Goal: Information Seeking & Learning: Learn about a topic

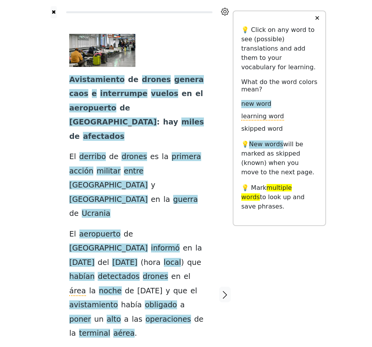
click at [317, 17] on button "✕" at bounding box center [317, 18] width 14 height 14
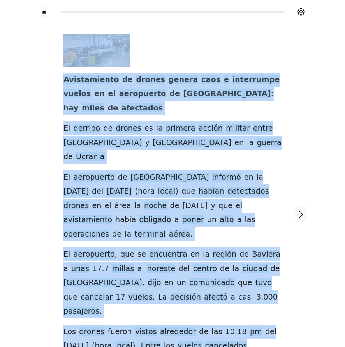
scroll to position [19, 0]
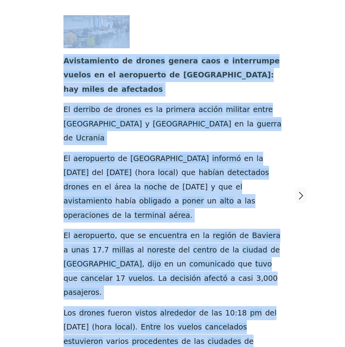
drag, startPoint x: 48, startPoint y: 74, endPoint x: 282, endPoint y: 318, distance: 337.5
click at [280, 318] on div "Avistamiento de drones genera caos e interrumpe vuelos en el [GEOGRAPHIC_DATA] …" at bounding box center [172, 196] width 280 height 392
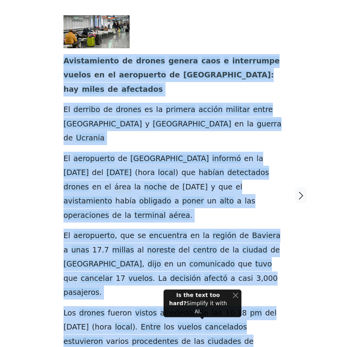
drag, startPoint x: 55, startPoint y: 55, endPoint x: 250, endPoint y: 296, distance: 309.9
click at [250, 296] on div "Avistamiento de drones genera caos e interrumpe vuelos en el [GEOGRAPHIC_DATA] …" at bounding box center [173, 196] width 234 height 392
drag, startPoint x: 270, startPoint y: 294, endPoint x: 65, endPoint y: 61, distance: 311.0
click at [64, 61] on div "Avistamiento de drones genera caos e interrumpe vuelos en el [GEOGRAPHIC_DATA] …" at bounding box center [173, 196] width 234 height 392
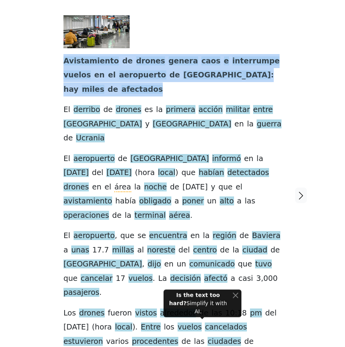
drag, startPoint x: 253, startPoint y: 81, endPoint x: 60, endPoint y: 56, distance: 194.4
click at [60, 56] on div "Avistamiento de drones genera caos e interrumpe vuelos en el [GEOGRAPHIC_DATA] …" at bounding box center [173, 196] width 234 height 392
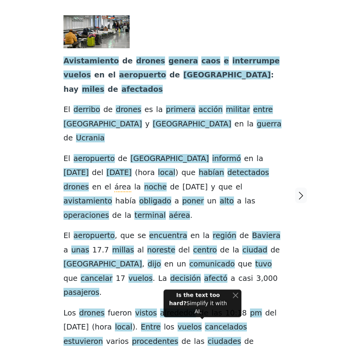
click at [30, 60] on div "✖ Avistamiento de drones genera caos e interrumpe vuelos en el [GEOGRAPHIC_DATA…" at bounding box center [172, 200] width 345 height 438
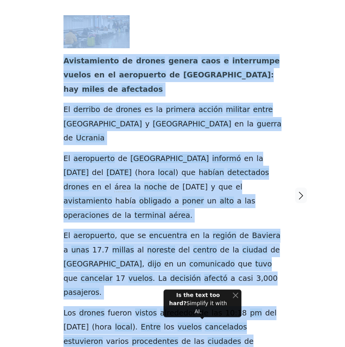
drag, startPoint x: 32, startPoint y: 60, endPoint x: 245, endPoint y: 293, distance: 316.2
click at [245, 293] on div "✖ Avistamiento de drones genera caos e interrumpe vuelos en el [GEOGRAPHIC_DATA…" at bounding box center [172, 200] width 345 height 438
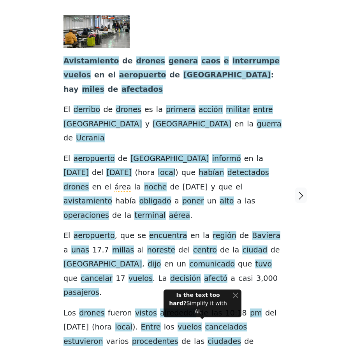
click at [201, 38] on div at bounding box center [169, 31] width 212 height 33
click at [233, 62] on span "interrumpe" at bounding box center [257, 61] width 48 height 10
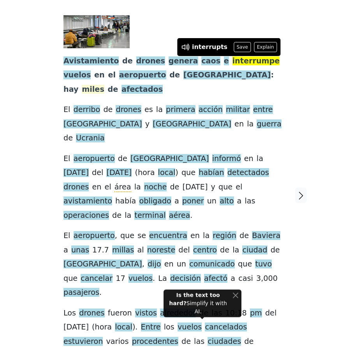
click at [104, 85] on span "miles" at bounding box center [93, 90] width 23 height 10
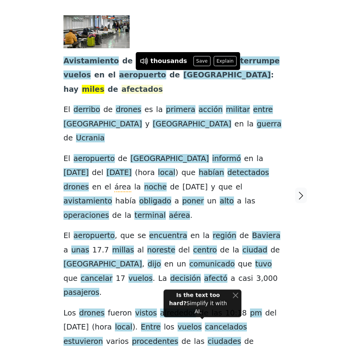
click at [163, 85] on span "afectados" at bounding box center [142, 90] width 41 height 10
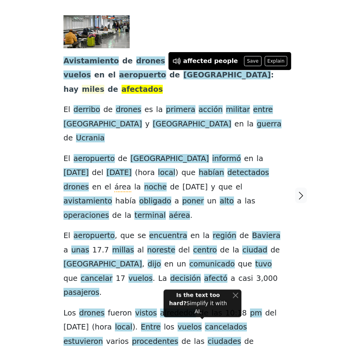
click at [104, 85] on span "miles" at bounding box center [93, 90] width 23 height 10
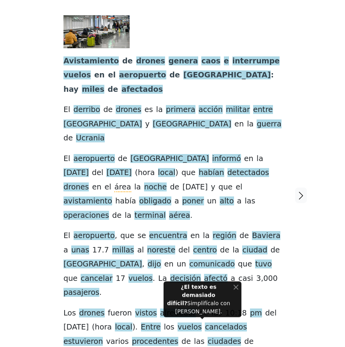
click at [163, 25] on div at bounding box center [169, 31] width 212 height 33
click at [97, 61] on span "Avistamiento" at bounding box center [90, 61] width 55 height 10
click at [251, 27] on div at bounding box center [169, 31] width 212 height 33
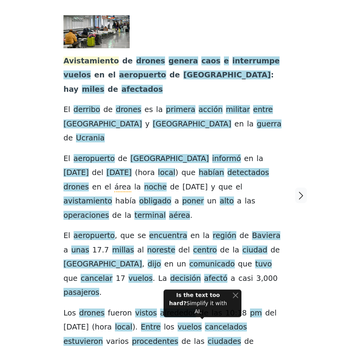
click at [83, 63] on span "Avistamiento" at bounding box center [90, 61] width 55 height 10
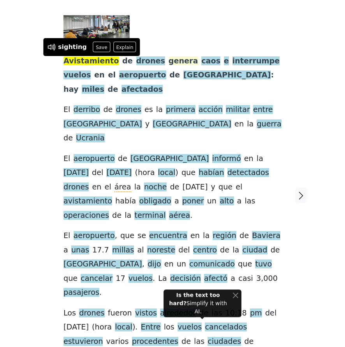
click at [173, 59] on span "genera" at bounding box center [184, 61] width 30 height 10
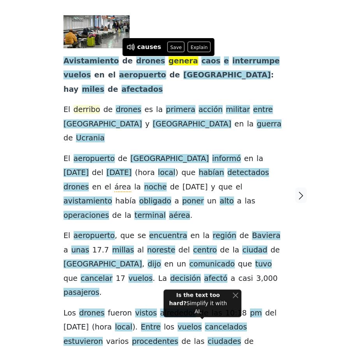
click at [79, 105] on span "derribo" at bounding box center [87, 110] width 27 height 10
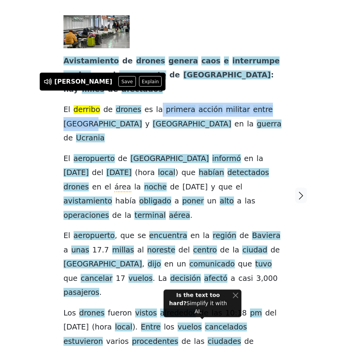
drag, startPoint x: 152, startPoint y: 97, endPoint x: 275, endPoint y: 101, distance: 123.2
click at [275, 101] on div "Avistamiento de drones genera caos e interrumpe vuelos en el [GEOGRAPHIC_DATA] …" at bounding box center [172, 189] width 218 height 348
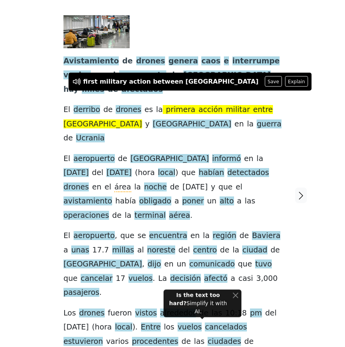
click at [253, 105] on span "entre" at bounding box center [263, 110] width 20 height 10
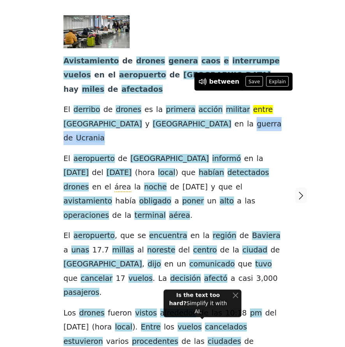
drag, startPoint x: 103, startPoint y: 109, endPoint x: 167, endPoint y: 111, distance: 63.9
click at [167, 111] on div "Avistamiento de drones genera caos e interrumpe vuelos en el [GEOGRAPHIC_DATA] …" at bounding box center [172, 189] width 218 height 348
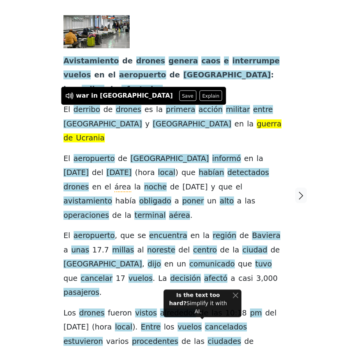
click at [239, 104] on div "Avistamiento de drones genera caos e interrumpe vuelos en el [GEOGRAPHIC_DATA] …" at bounding box center [172, 189] width 218 height 348
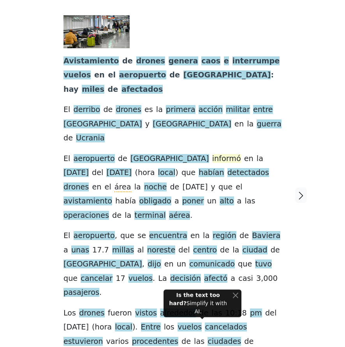
click at [212, 154] on span "informó" at bounding box center [226, 159] width 29 height 10
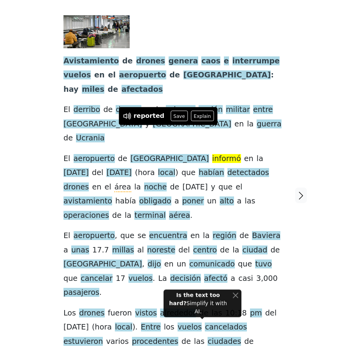
drag, startPoint x: 199, startPoint y: 130, endPoint x: 269, endPoint y: 134, distance: 69.5
click at [269, 134] on div "Avistamiento de drones genera caos e interrumpe vuelos en el [GEOGRAPHIC_DATA] …" at bounding box center [172, 189] width 218 height 348
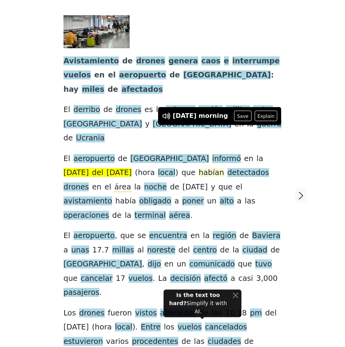
click at [199, 168] on span "habían" at bounding box center [211, 173] width 25 height 10
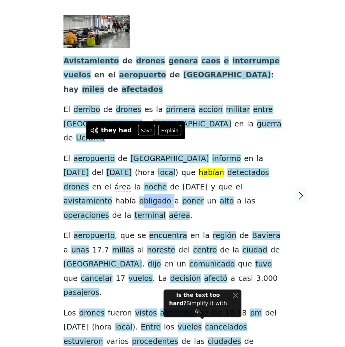
drag, startPoint x: 196, startPoint y: 160, endPoint x: 225, endPoint y: 165, distance: 29.2
click at [225, 165] on div "Avistamiento de drones genera caos e interrumpe vuelos en el [GEOGRAPHIC_DATA] …" at bounding box center [172, 189] width 218 height 348
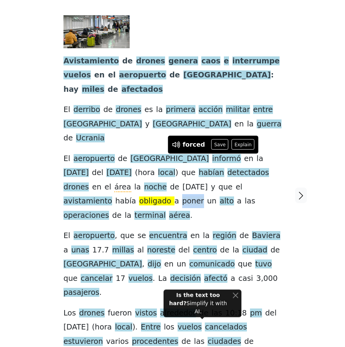
drag, startPoint x: 232, startPoint y: 163, endPoint x: 251, endPoint y: 161, distance: 19.2
click at [251, 161] on div "Avistamiento de drones genera caos e interrumpe vuelos en el [GEOGRAPHIC_DATA] …" at bounding box center [172, 189] width 218 height 348
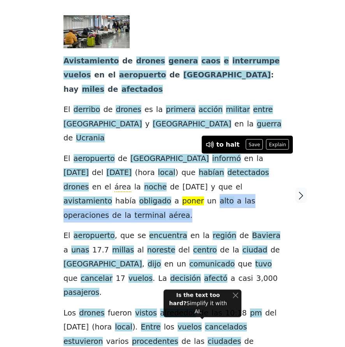
drag, startPoint x: 266, startPoint y: 162, endPoint x: 277, endPoint y: 168, distance: 12.5
click at [277, 168] on div "Avistamiento de drones genera caos e interrumpe vuelos en el [GEOGRAPHIC_DATA] …" at bounding box center [172, 189] width 218 height 348
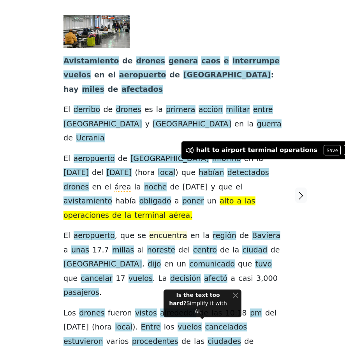
click at [149, 231] on span "encuentra" at bounding box center [168, 236] width 38 height 10
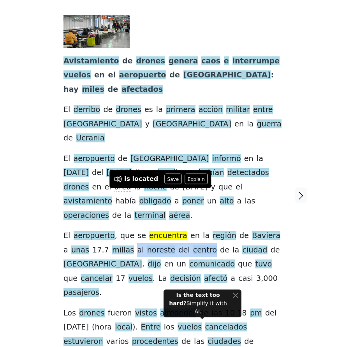
drag, startPoint x: 101, startPoint y: 209, endPoint x: 173, endPoint y: 212, distance: 71.7
click at [173, 212] on div "Avistamiento de drones genera caos e interrumpe vuelos en el [GEOGRAPHIC_DATA] …" at bounding box center [172, 189] width 218 height 348
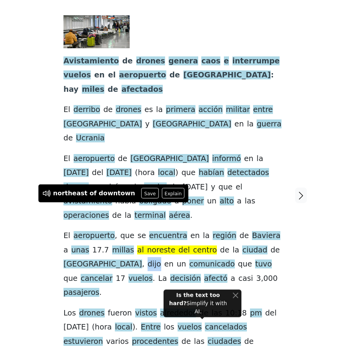
drag, startPoint x: 259, startPoint y: 209, endPoint x: 272, endPoint y: 210, distance: 13.3
click at [272, 210] on div "Avistamiento de drones genera caos e interrumpe vuelos en el [GEOGRAPHIC_DATA] …" at bounding box center [172, 189] width 218 height 348
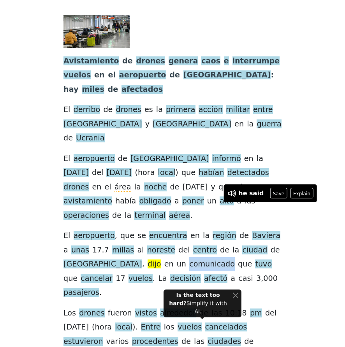
drag, startPoint x: 86, startPoint y: 221, endPoint x: 125, endPoint y: 223, distance: 39.0
click at [189, 260] on span "comunicado" at bounding box center [212, 265] width 46 height 10
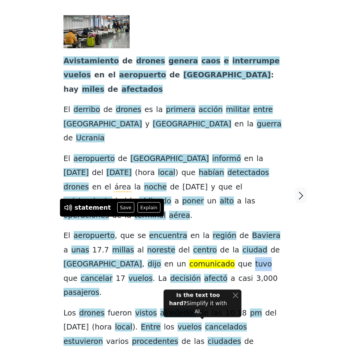
drag, startPoint x: 143, startPoint y: 221, endPoint x: 159, endPoint y: 221, distance: 16.0
click at [159, 221] on div "Avistamiento de drones genera caos e interrumpe vuelos en el [GEOGRAPHIC_DATA] …" at bounding box center [172, 189] width 218 height 348
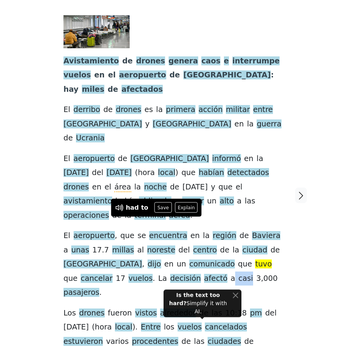
drag, startPoint x: 92, startPoint y: 236, endPoint x: 107, endPoint y: 237, distance: 14.8
click at [107, 237] on div "Avistamiento de drones genera caos e interrumpe vuelos en el [GEOGRAPHIC_DATA] …" at bounding box center [172, 189] width 218 height 348
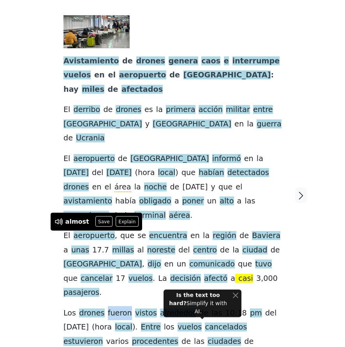
drag, startPoint x: 103, startPoint y: 256, endPoint x: 124, endPoint y: 257, distance: 21.0
click at [124, 309] on span "fueron" at bounding box center [120, 314] width 24 height 10
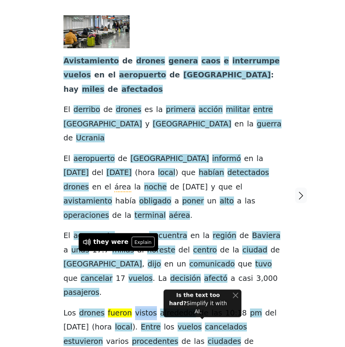
drag, startPoint x: 128, startPoint y: 257, endPoint x: 147, endPoint y: 258, distance: 19.5
click at [147, 258] on div "Avistamiento de drones genera caos e interrumpe vuelos en el [GEOGRAPHIC_DATA] …" at bounding box center [172, 189] width 218 height 348
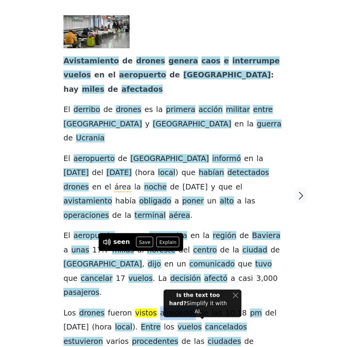
drag, startPoint x: 148, startPoint y: 257, endPoint x: 181, endPoint y: 258, distance: 32.8
click at [181, 258] on div "Avistamiento de drones genera caos e interrumpe vuelos en el [GEOGRAPHIC_DATA] …" at bounding box center [172, 189] width 218 height 348
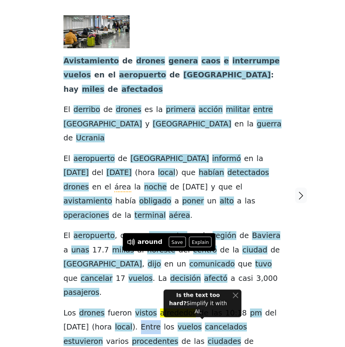
drag, startPoint x: 105, startPoint y: 271, endPoint x: 122, endPoint y: 274, distance: 16.7
click at [122, 274] on div "Avistamiento de drones genera caos e interrumpe vuelos en el [GEOGRAPHIC_DATA] …" at bounding box center [172, 189] width 218 height 348
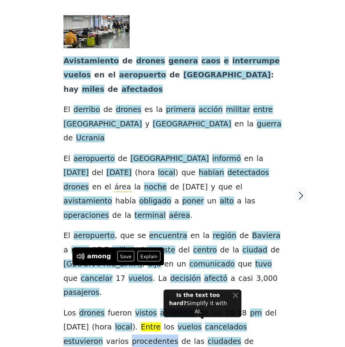
drag, startPoint x: 62, startPoint y: 287, endPoint x: 104, endPoint y: 290, distance: 42.5
click at [104, 290] on div "Avistamiento de drones genera caos e interrumpe vuelos en el [GEOGRAPHIC_DATA] …" at bounding box center [173, 196] width 234 height 392
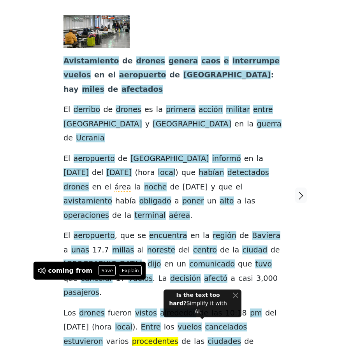
click at [316, 83] on div "✖ Avistamiento de drones genera caos e interrumpe vuelos en el [GEOGRAPHIC_DATA…" at bounding box center [172, 200] width 345 height 438
